Goal: Navigation & Orientation: Find specific page/section

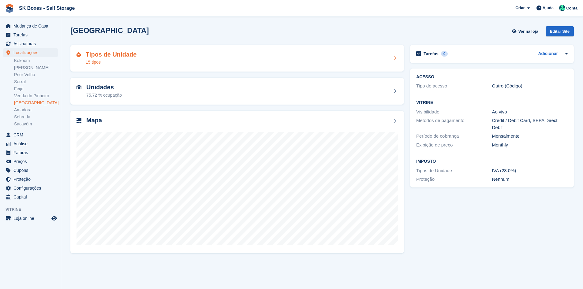
click at [124, 57] on h2 "Tipos de Unidade" at bounding box center [111, 54] width 51 height 7
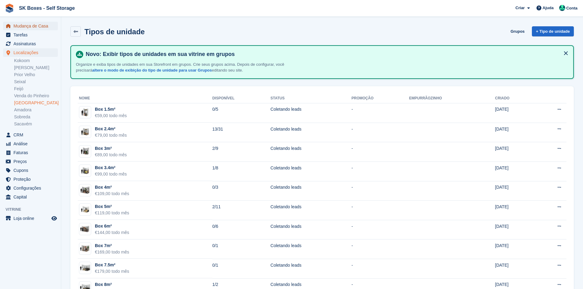
click at [40, 28] on span "Mudança de Casa" at bounding box center [31, 26] width 37 height 9
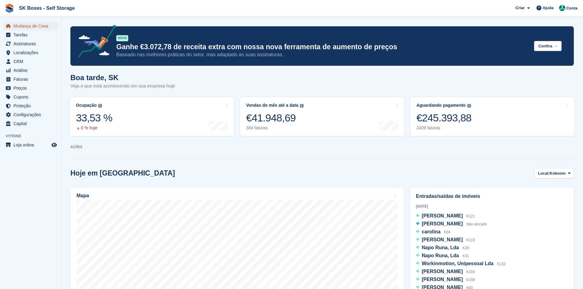
click at [40, 26] on span "Mudança de Casa" at bounding box center [31, 26] width 37 height 9
